Goal: Transaction & Acquisition: Subscribe to service/newsletter

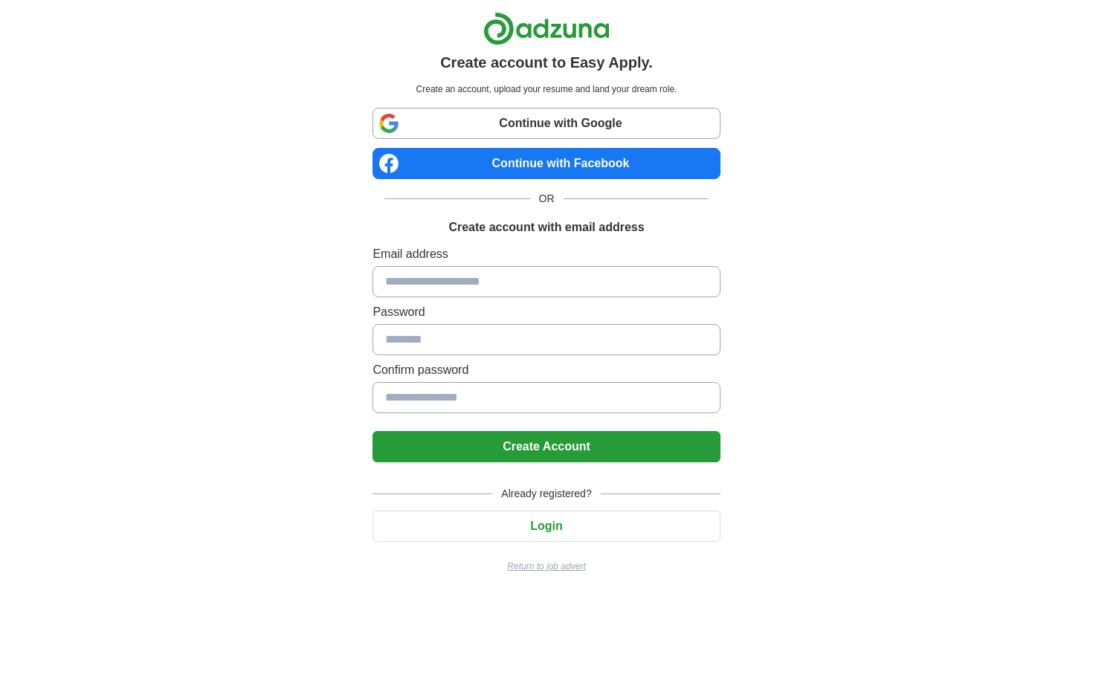
click at [549, 112] on link "Continue with Google" at bounding box center [545, 123] width 347 height 31
click at [511, 363] on label "Confirm password" at bounding box center [545, 370] width 347 height 18
click at [549, 123] on link "Continue with Google" at bounding box center [545, 123] width 347 height 31
